Goal: Information Seeking & Learning: Learn about a topic

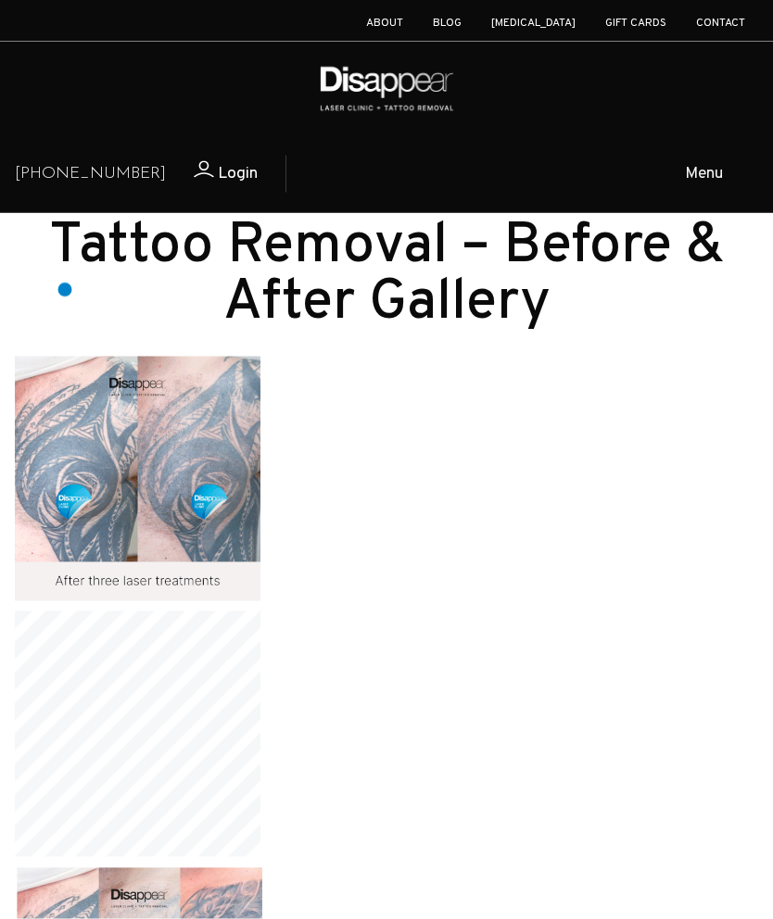
scroll to position [1456, 0]
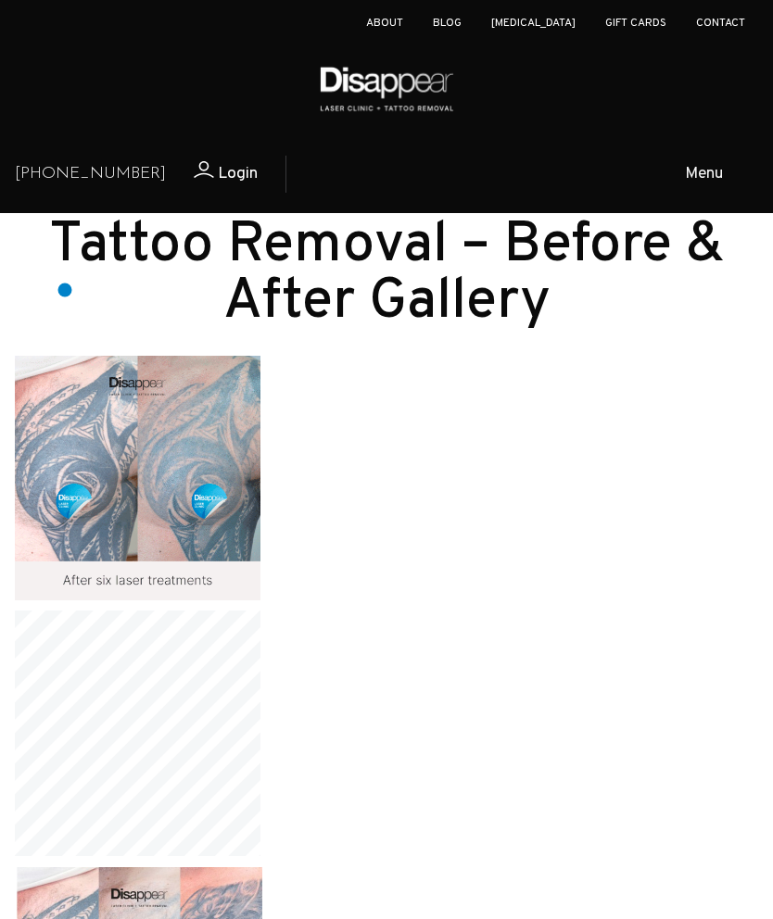
click at [65, 290] on h2 "Tattoo Removal – Before & After Gallery" at bounding box center [386, 275] width 743 height 113
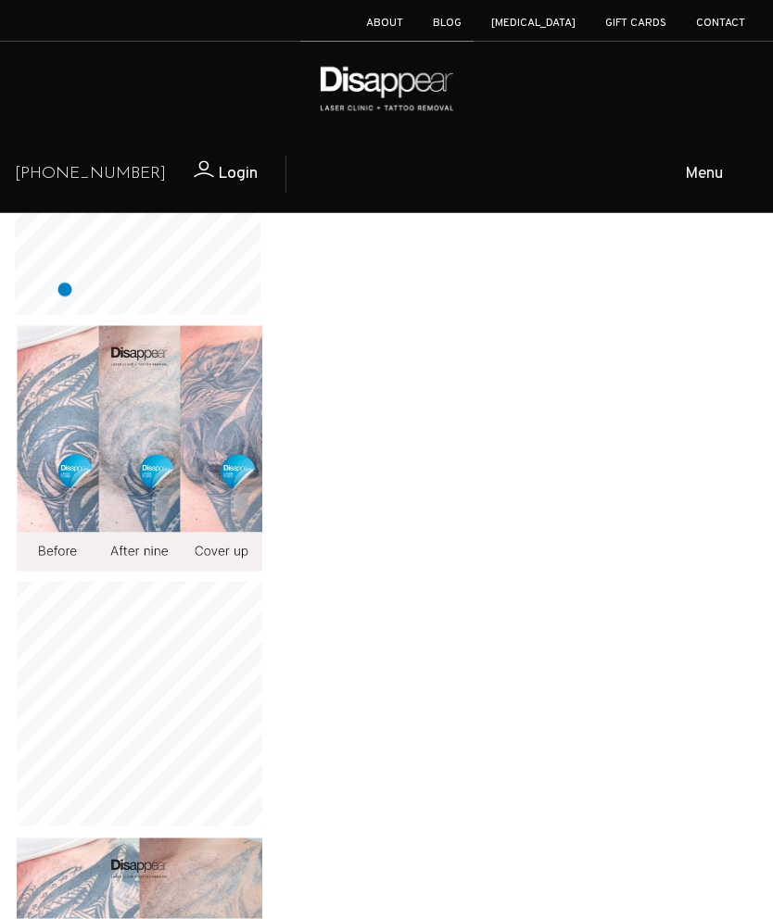
scroll to position [1998, 0]
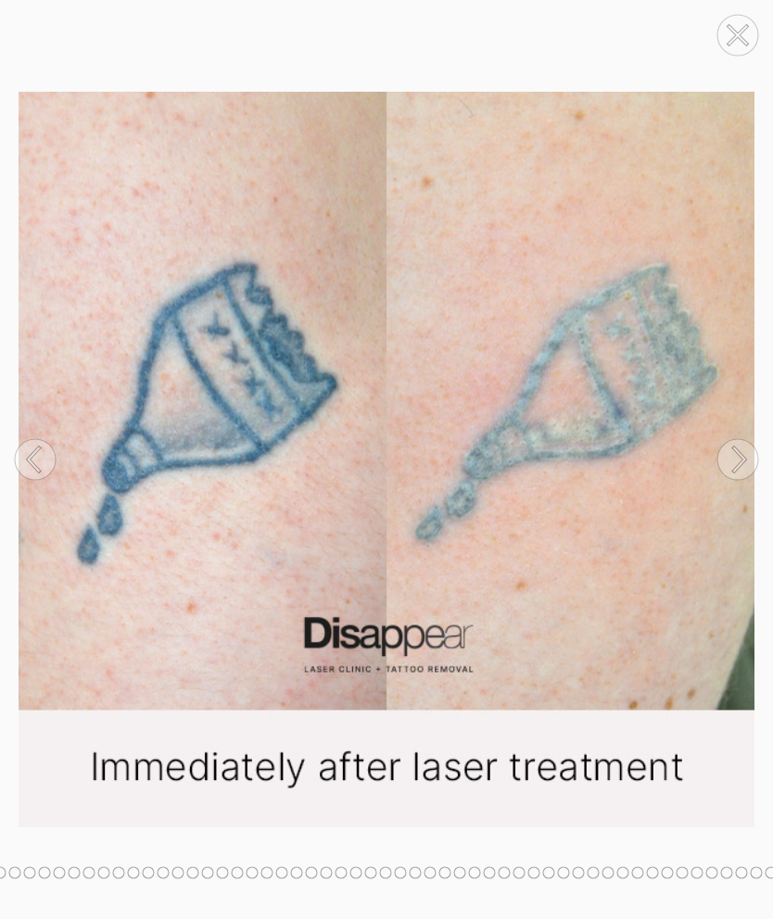
click at [736, 480] on circle at bounding box center [737, 459] width 41 height 41
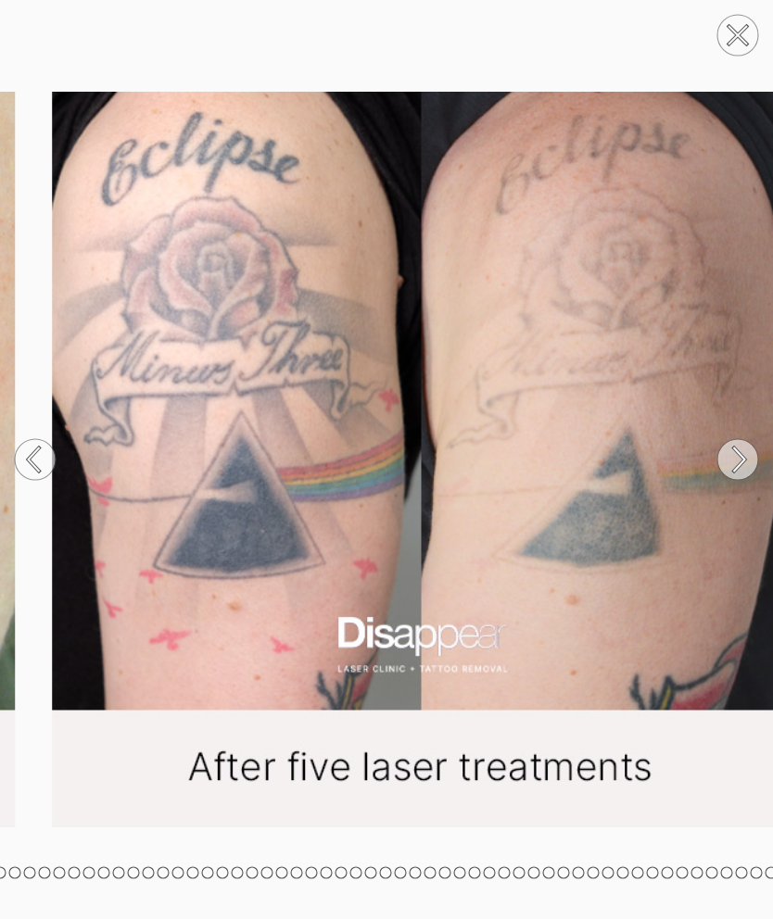
click at [739, 472] on icon at bounding box center [739, 460] width 11 height 24
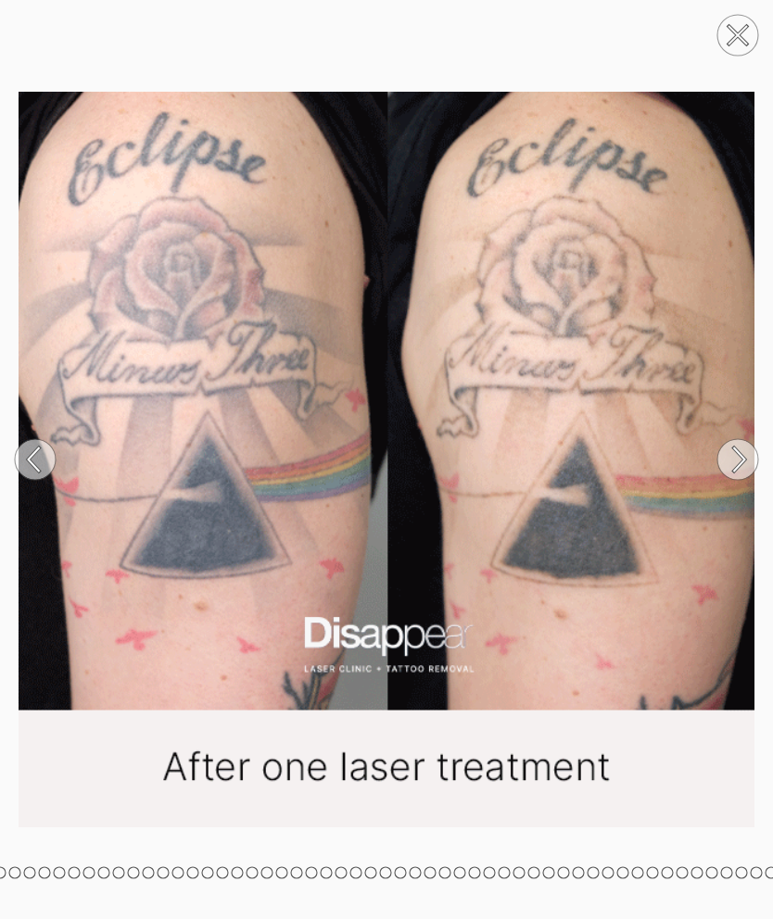
click at [741, 35] on circle at bounding box center [737, 35] width 41 height 41
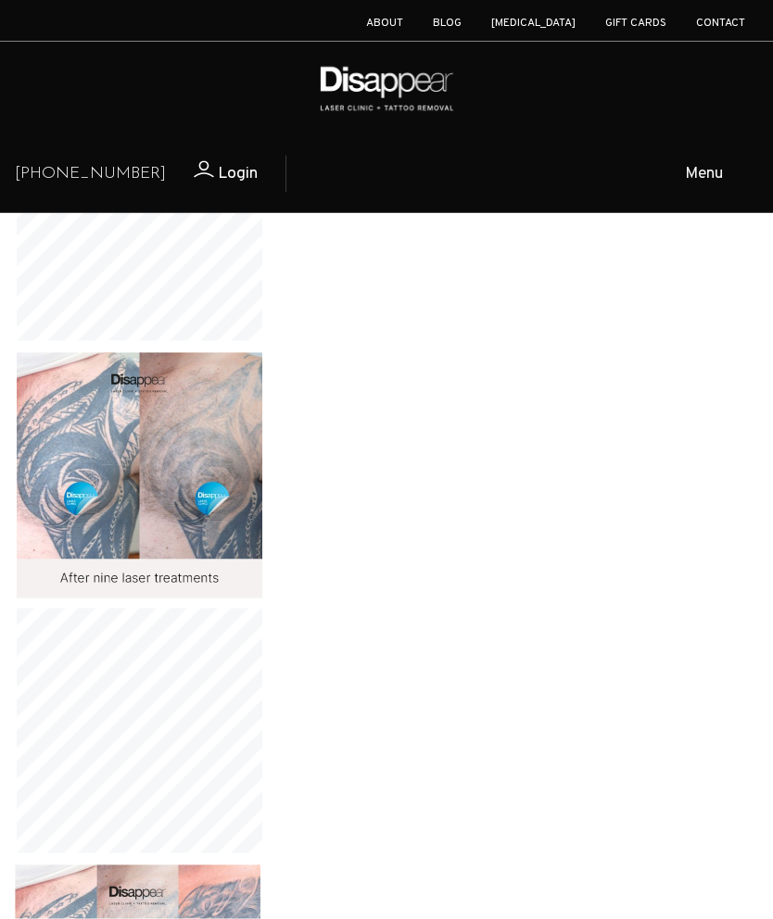
scroll to position [2483, 0]
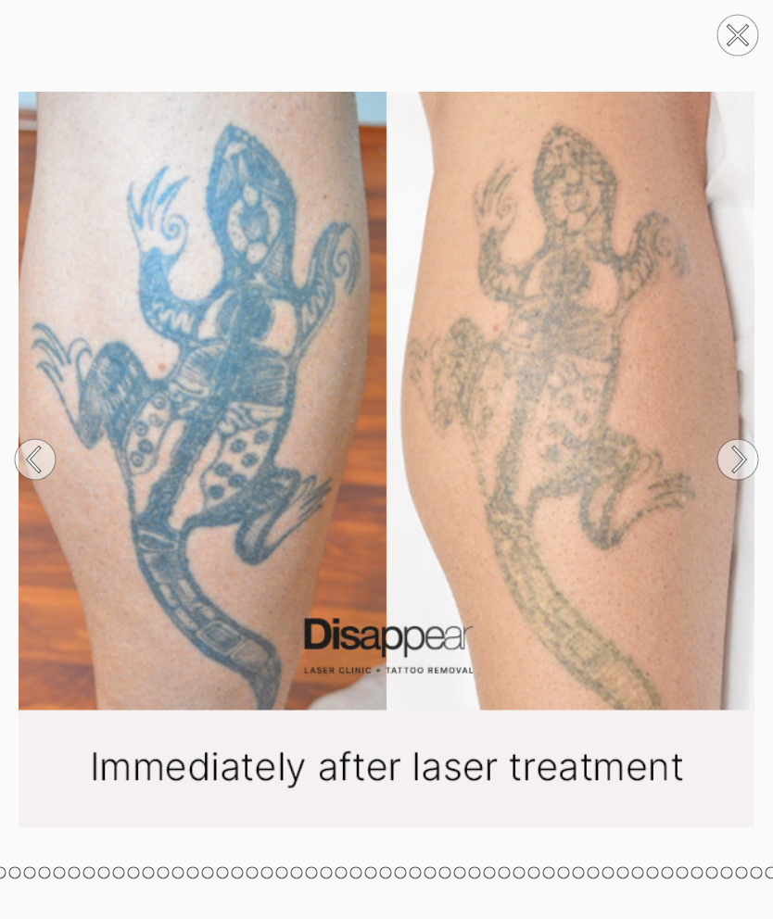
click at [735, 480] on circle at bounding box center [737, 459] width 41 height 41
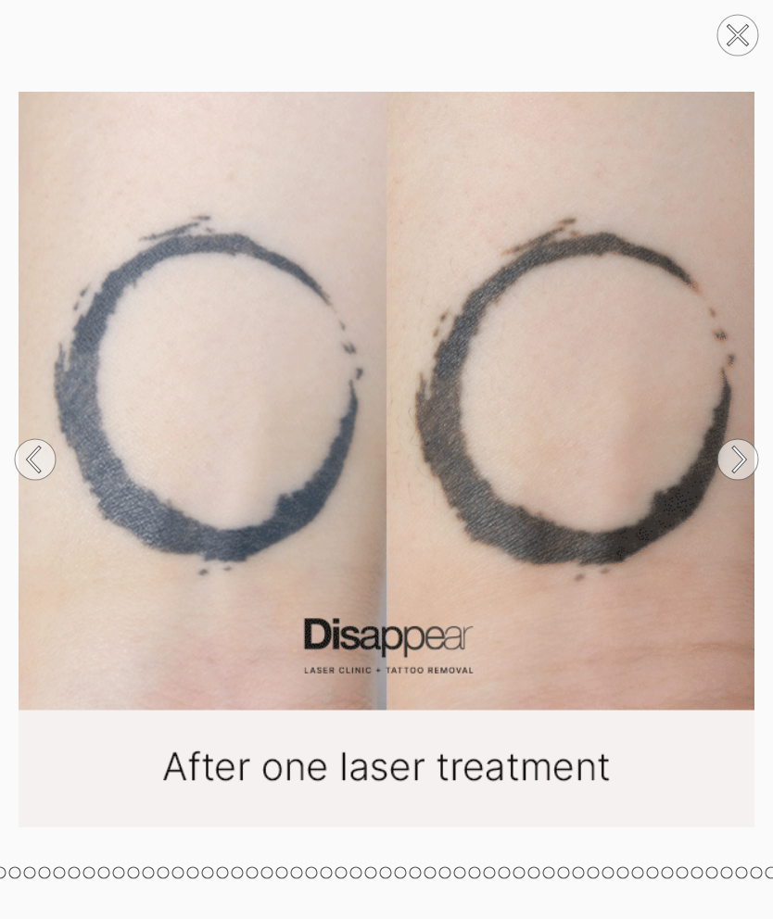
click at [741, 472] on icon at bounding box center [739, 459] width 11 height 23
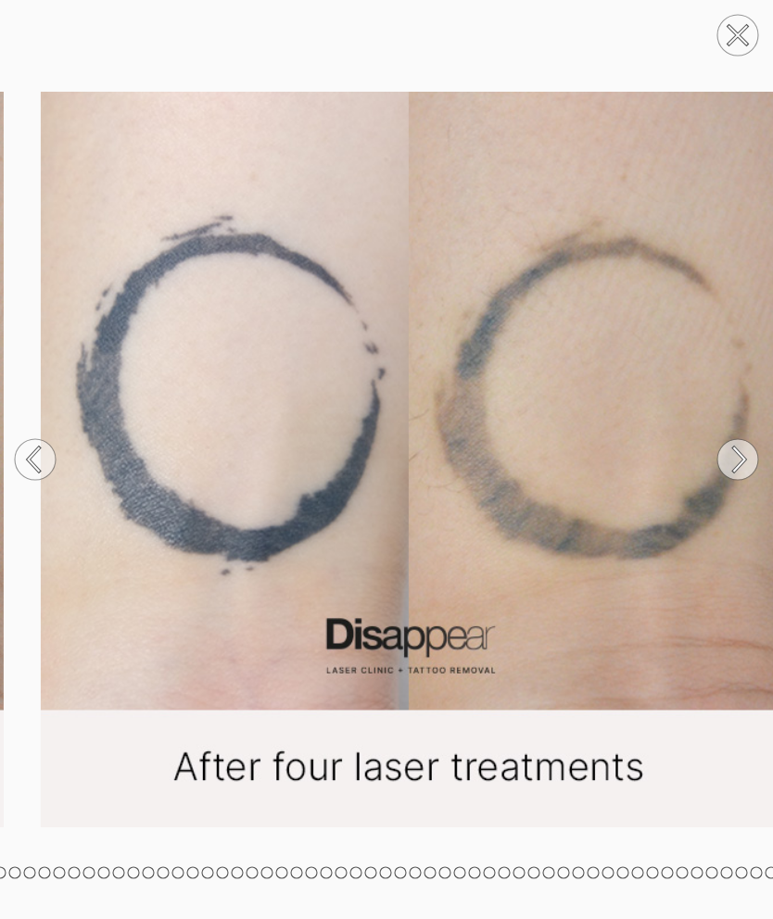
click at [742, 19] on circle at bounding box center [737, 35] width 41 height 41
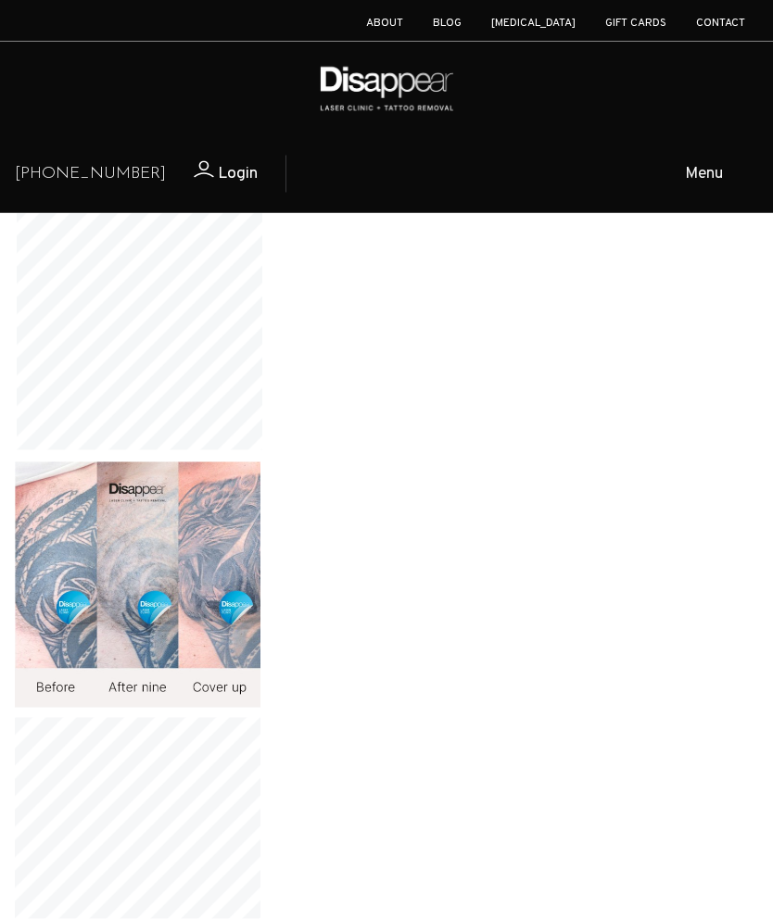
scroll to position [2886, 0]
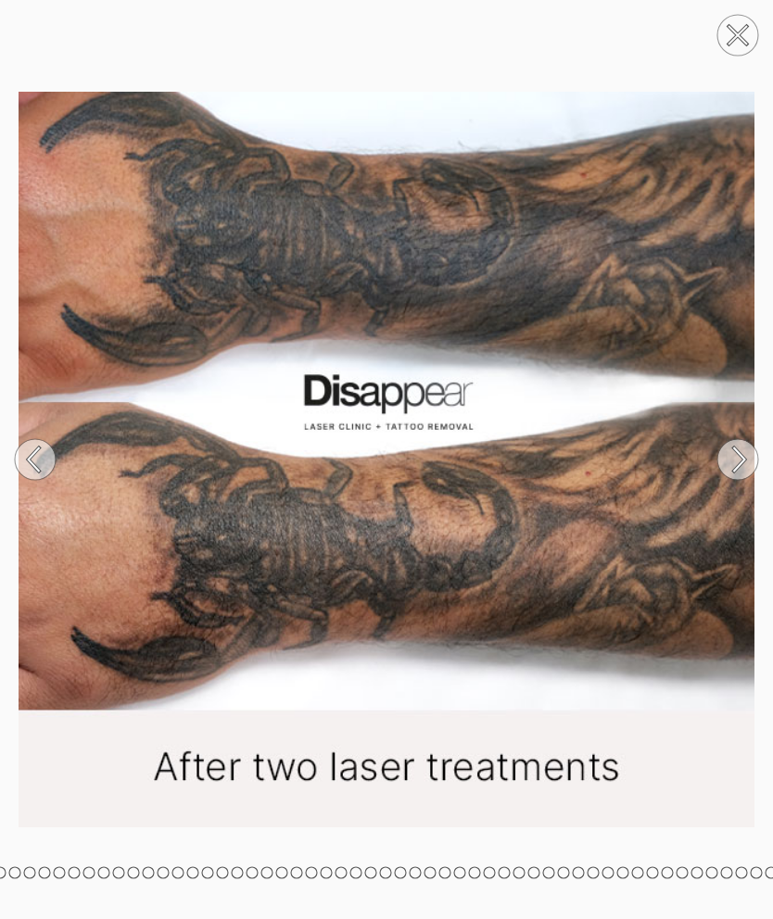
click at [743, 34] on circle at bounding box center [737, 35] width 41 height 41
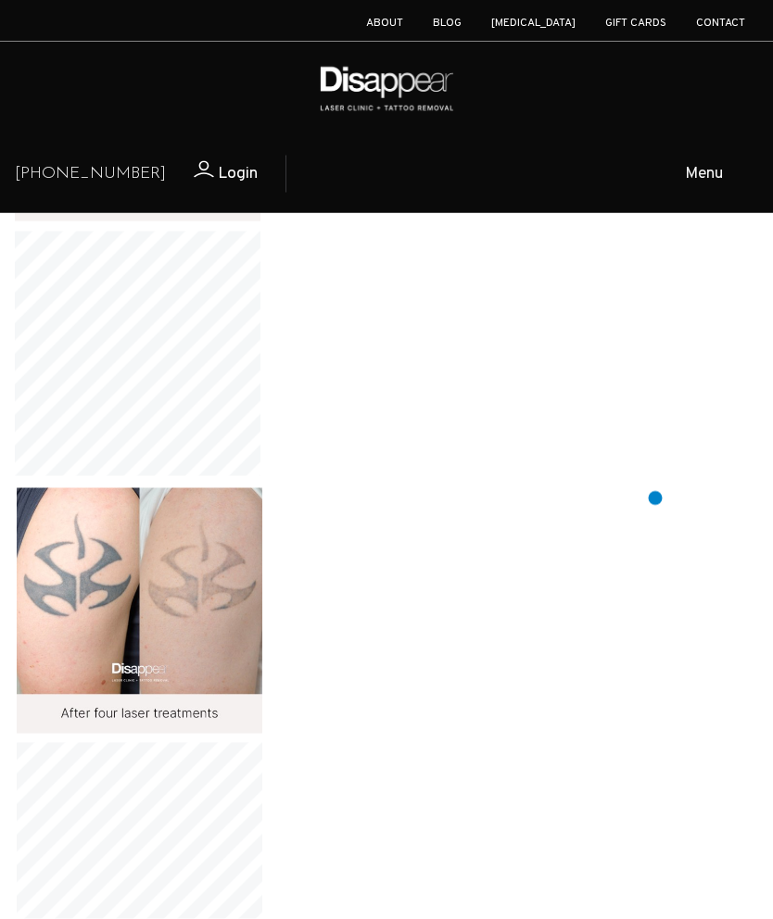
scroll to position [3373, 0]
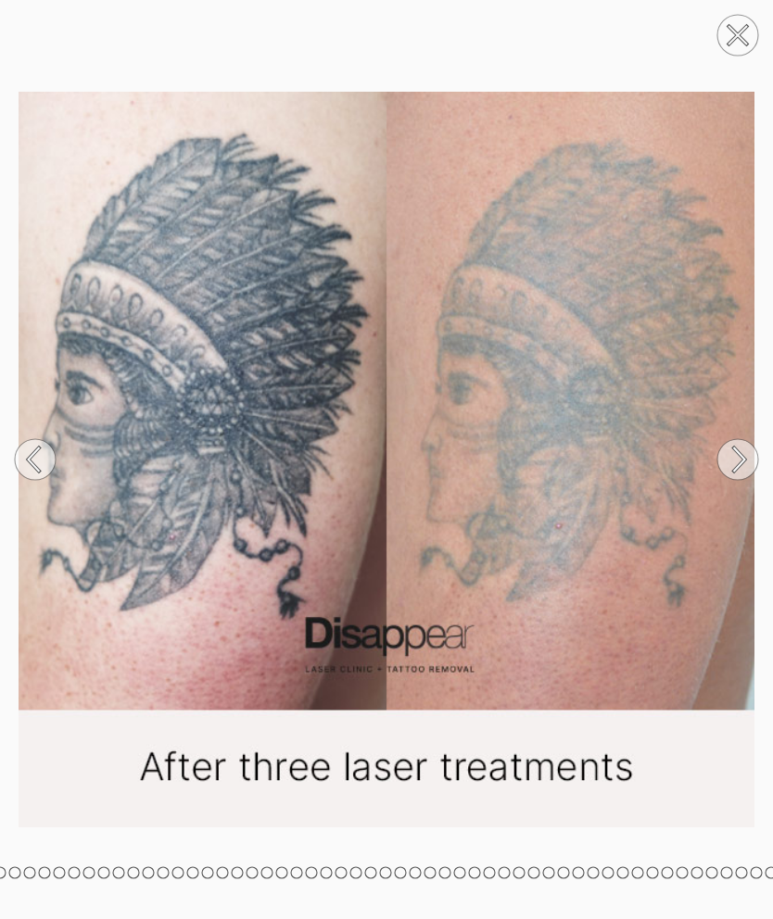
click at [742, 30] on icon at bounding box center [737, 35] width 19 height 19
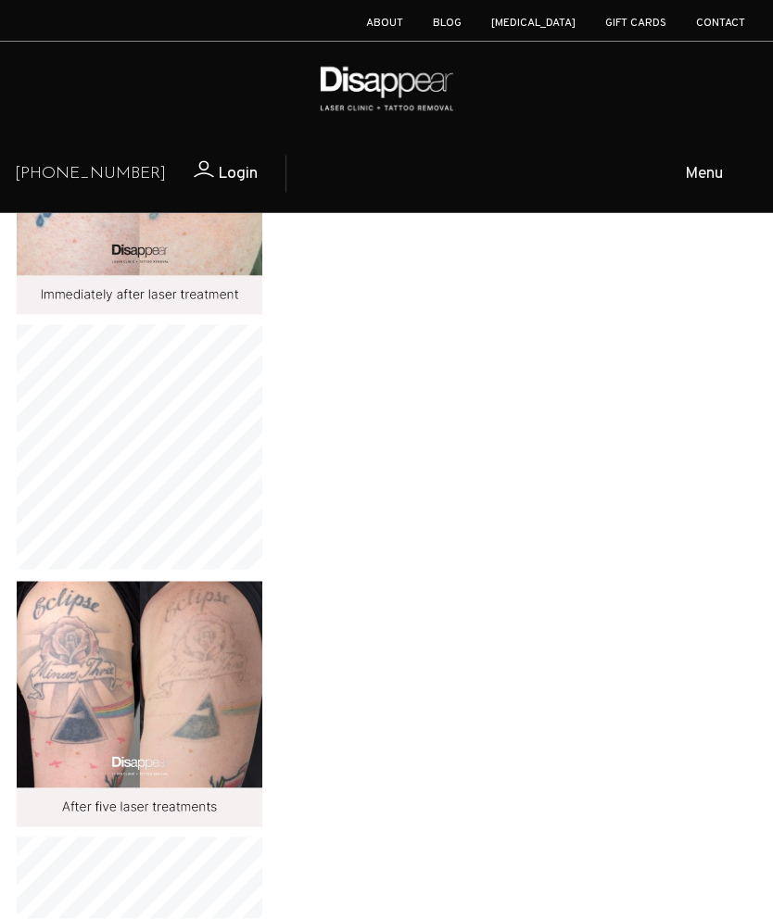
scroll to position [5328, 0]
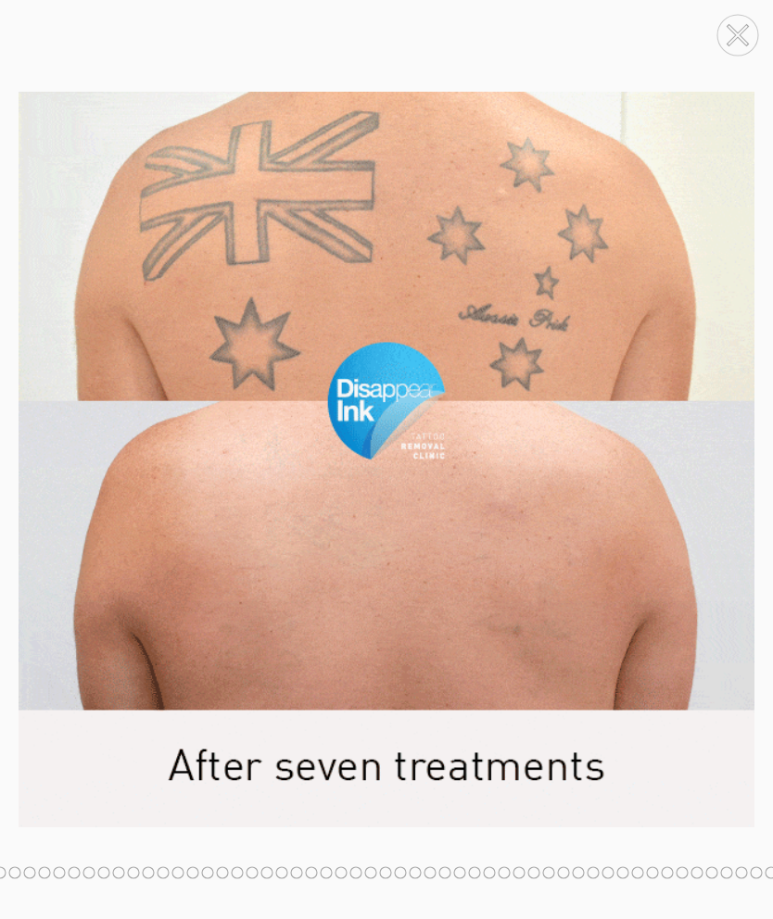
click at [742, 36] on circle at bounding box center [737, 35] width 41 height 41
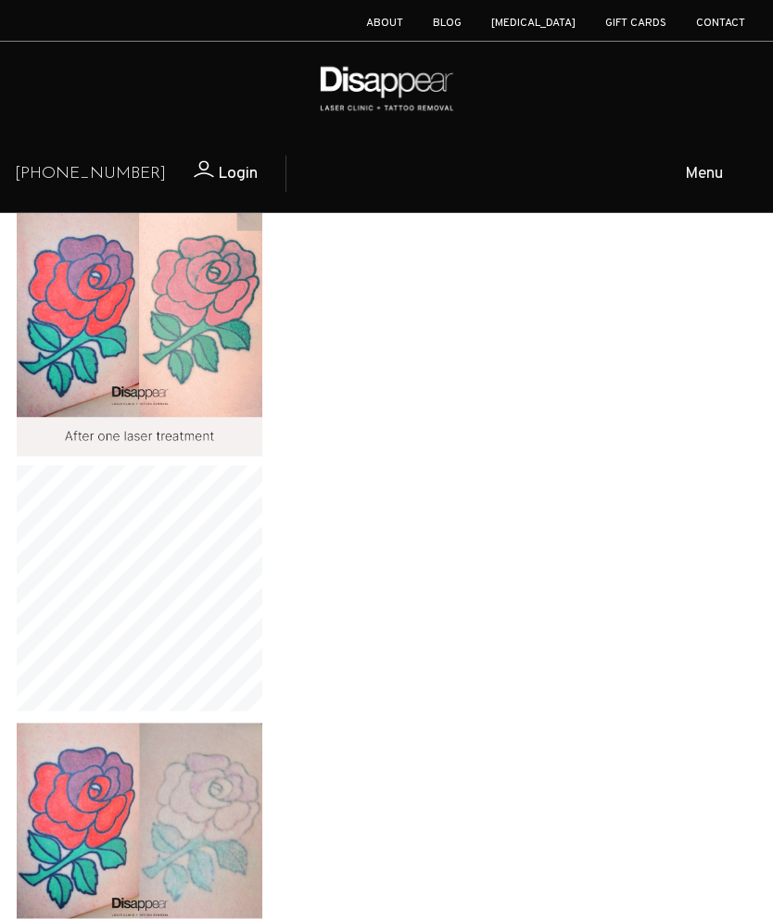
scroll to position [6723, 0]
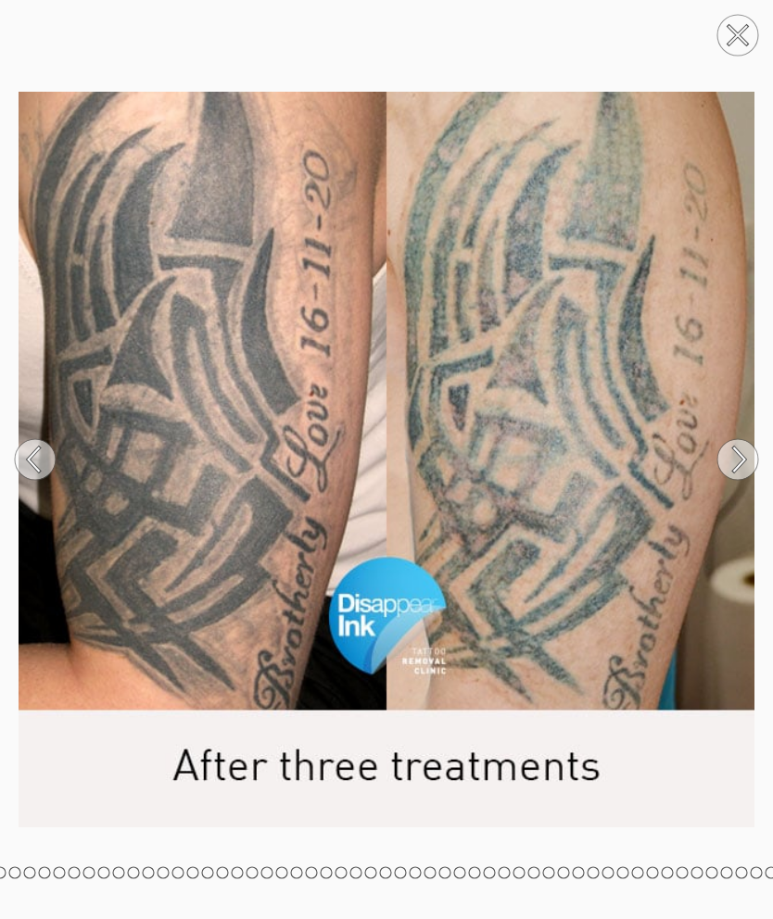
click at [736, 53] on circle at bounding box center [737, 35] width 41 height 41
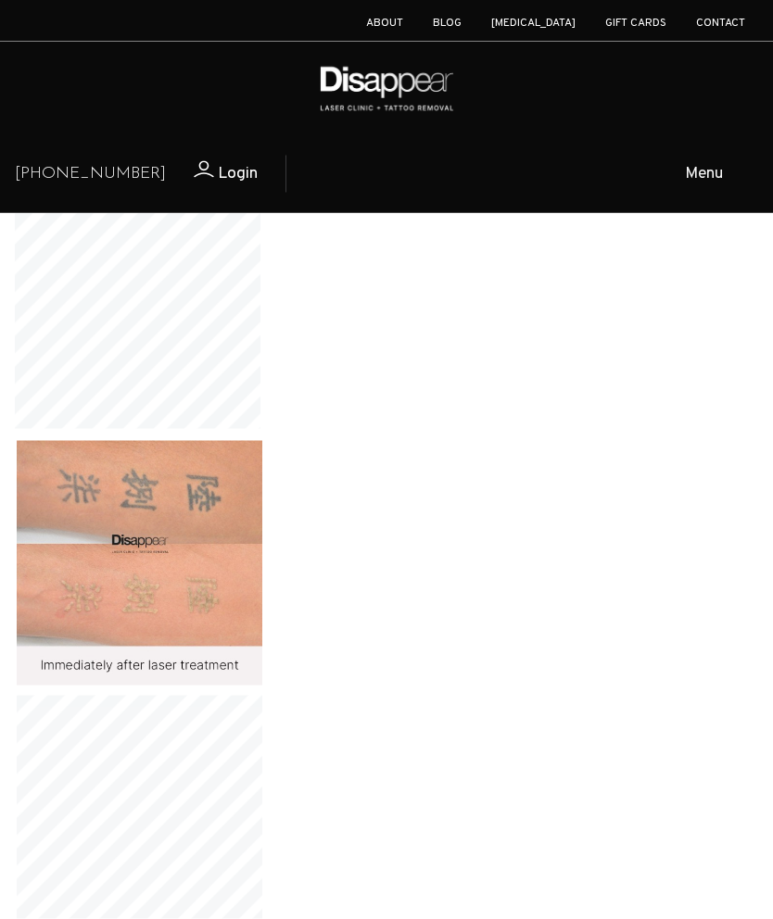
scroll to position [11104, 0]
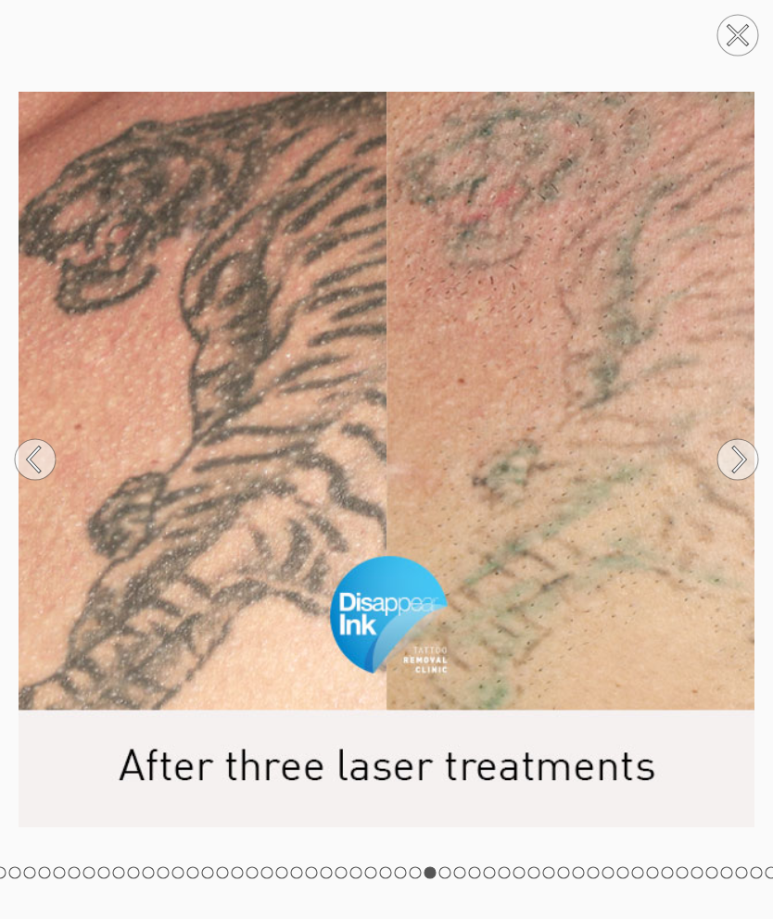
click at [726, 44] on circle at bounding box center [737, 35] width 41 height 41
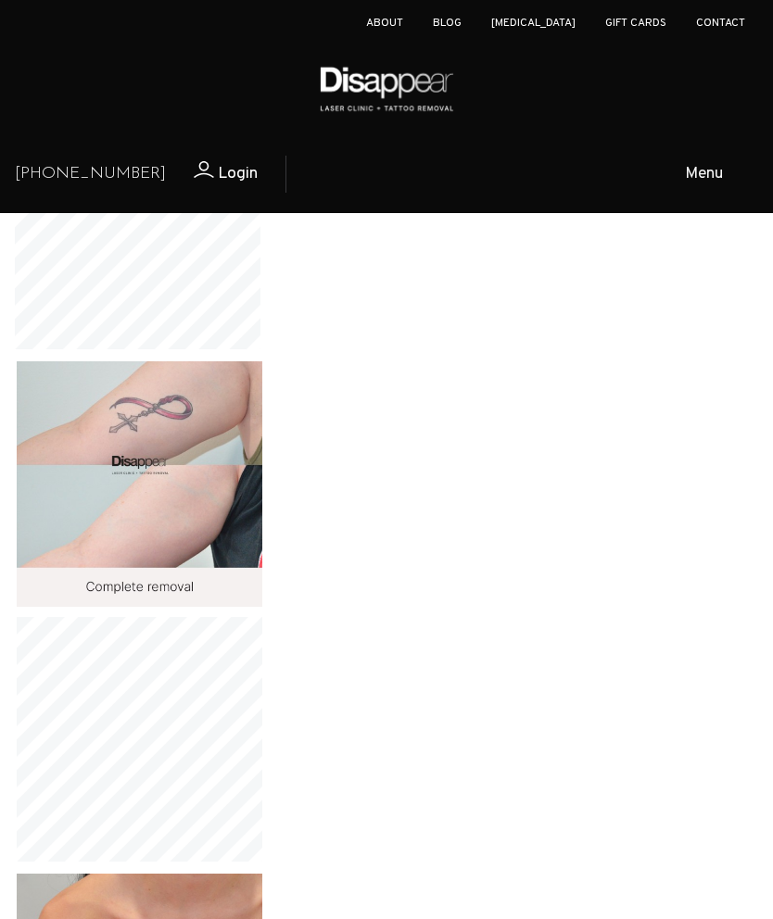
scroll to position [12748, 0]
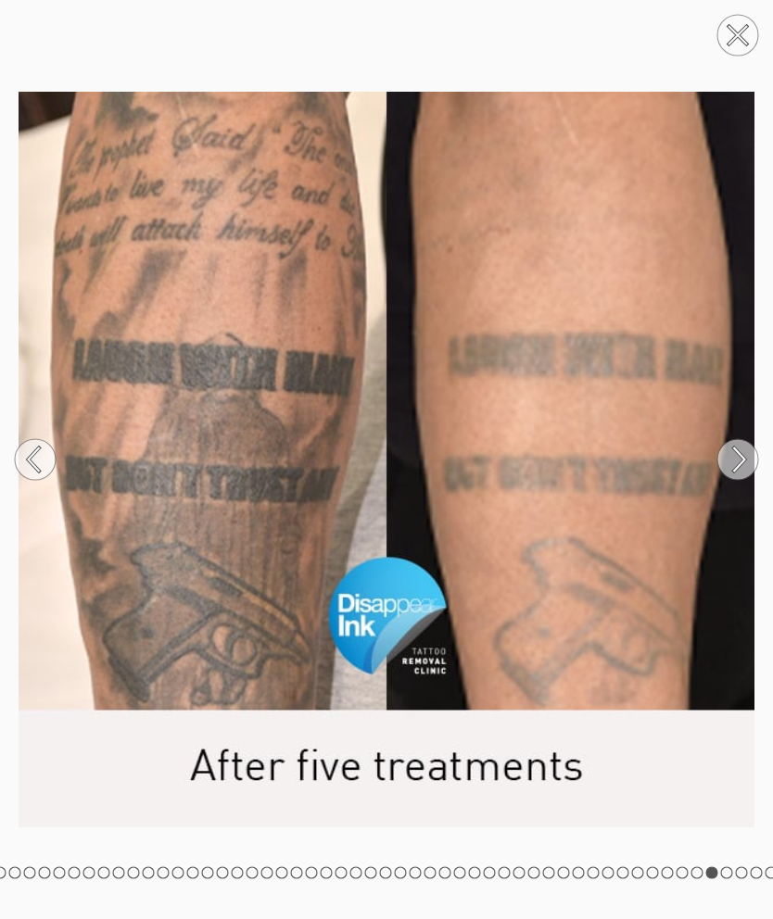
click at [737, 56] on circle at bounding box center [737, 35] width 41 height 41
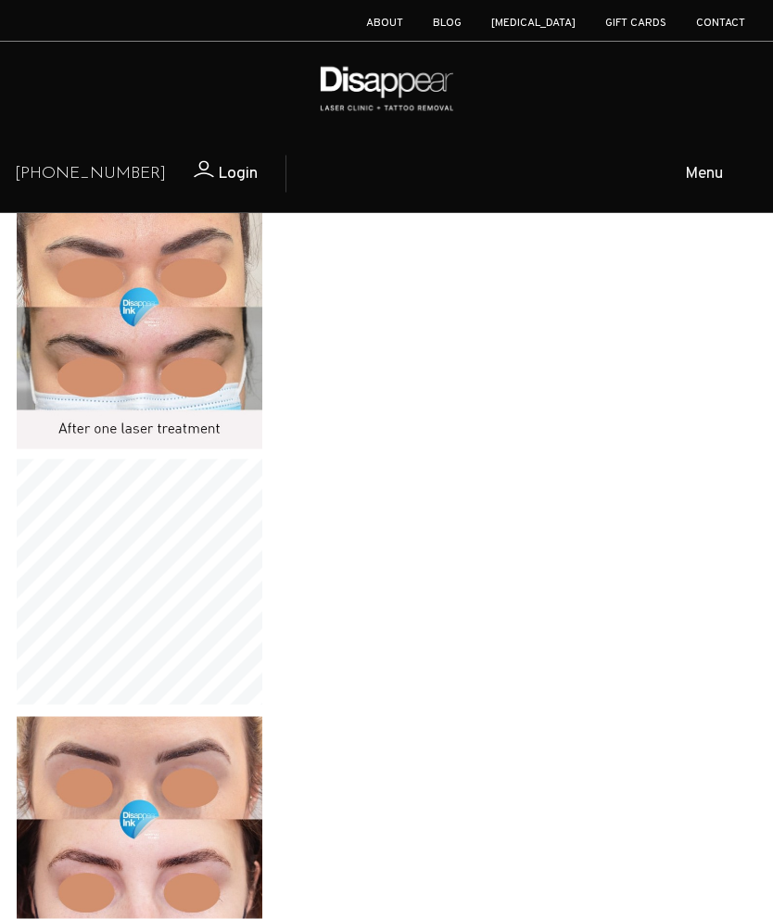
scroll to position [17488, 0]
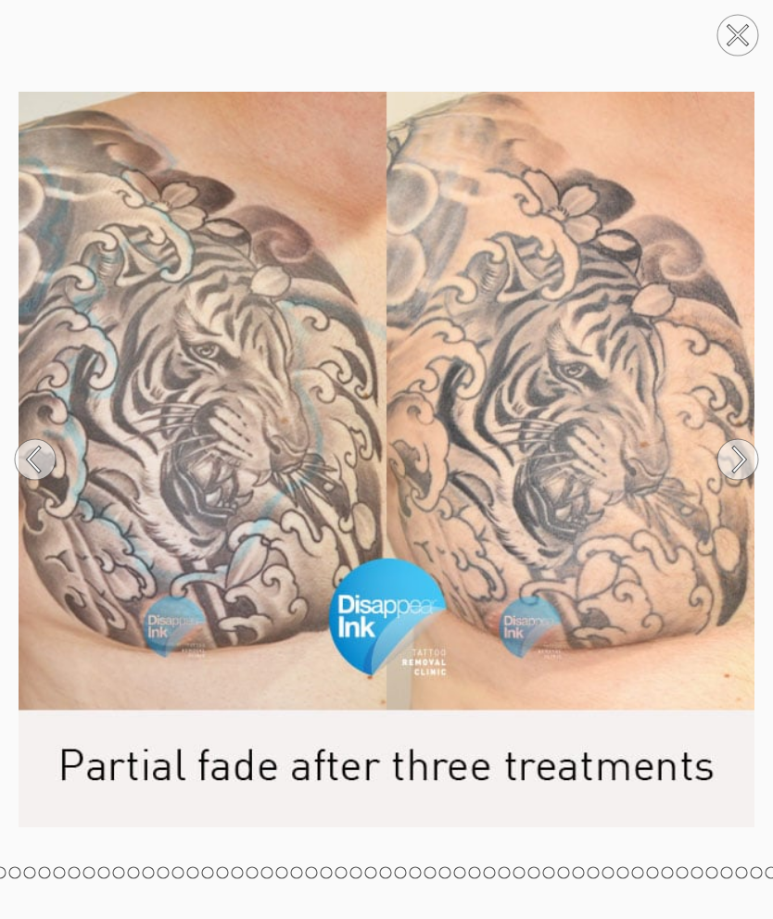
click at [742, 21] on circle at bounding box center [737, 35] width 41 height 41
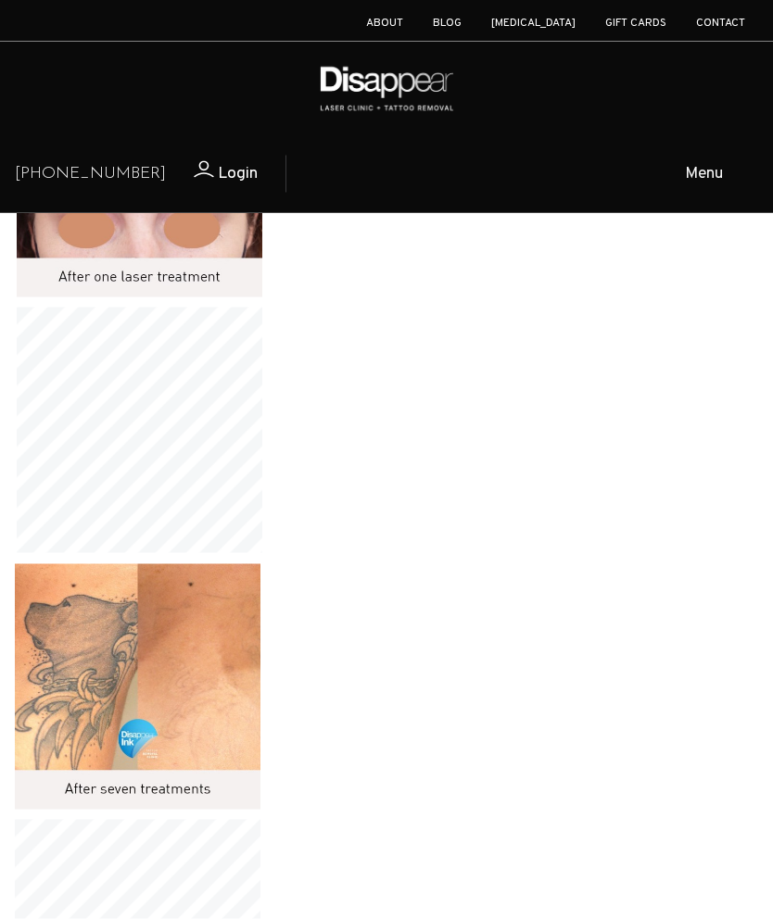
scroll to position [18152, 0]
